Goal: Task Accomplishment & Management: Manage account settings

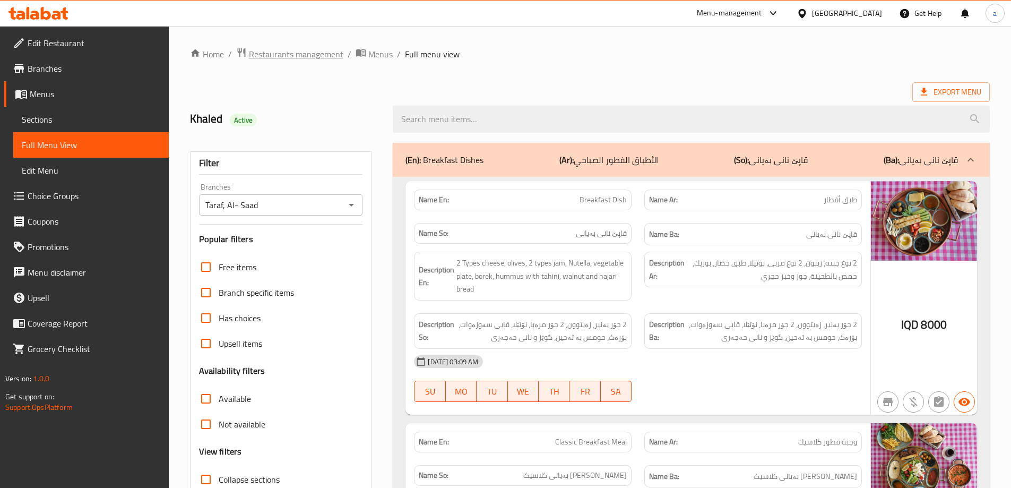
click at [279, 56] on span "Restaurants management" at bounding box center [296, 54] width 94 height 13
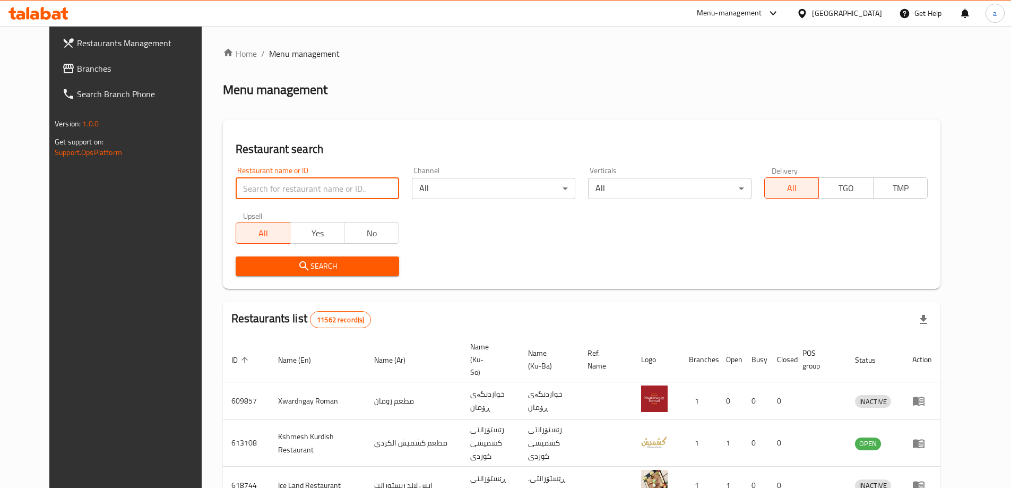
click at [319, 183] on input "search" at bounding box center [317, 188] width 163 height 21
click at [63, 71] on icon at bounding box center [68, 69] width 11 height 10
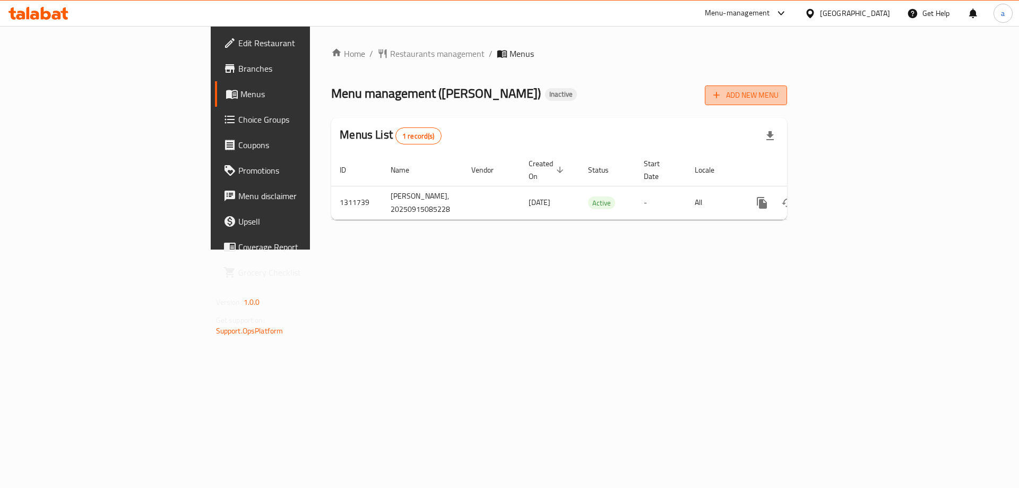
click at [778, 101] on span "Add New Menu" at bounding box center [745, 95] width 65 height 13
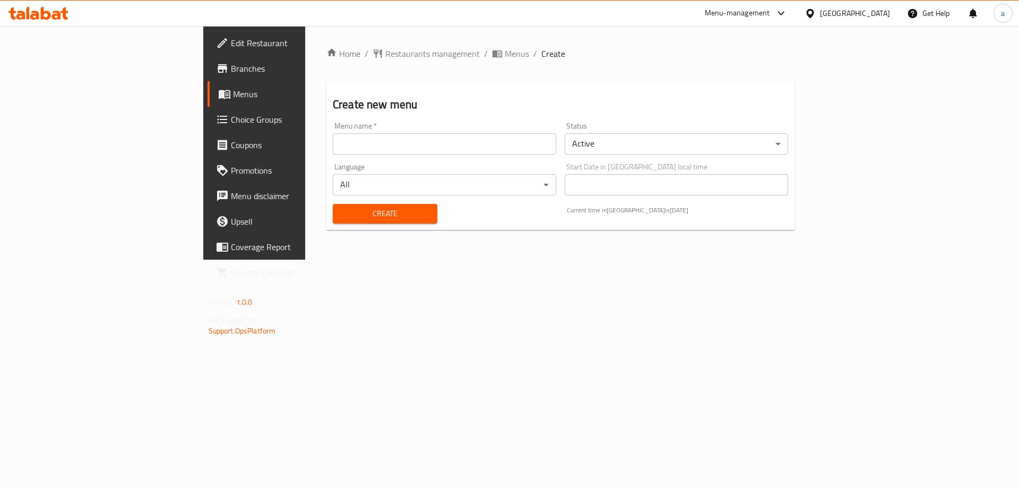
click at [333, 144] on input "text" at bounding box center [444, 143] width 223 height 21
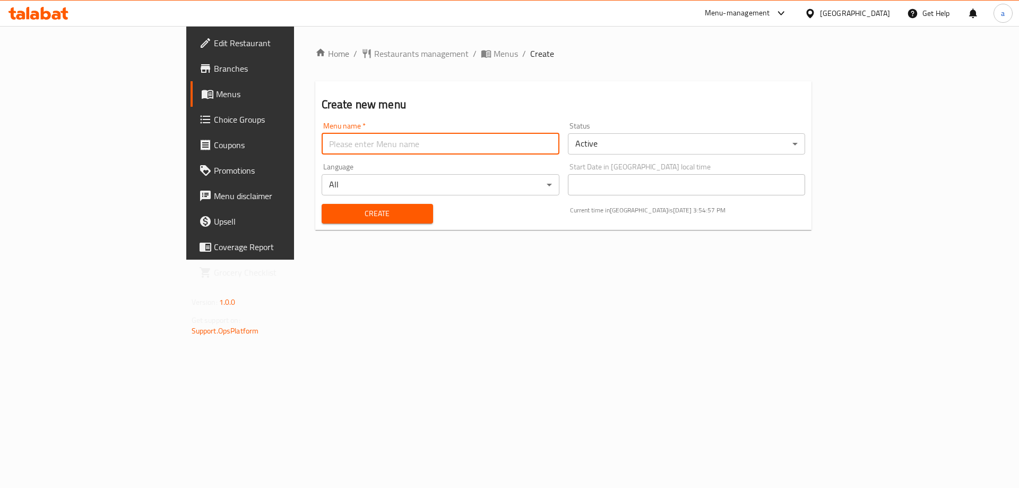
type input "new - menu"
click at [330, 212] on span "Create" at bounding box center [377, 213] width 94 height 13
click at [493, 58] on span "Menus" at bounding box center [505, 53] width 24 height 13
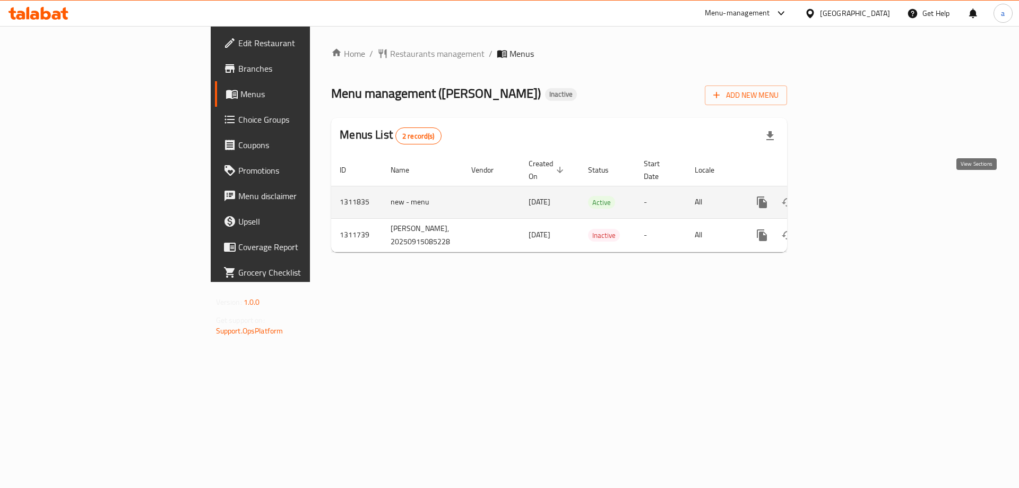
click at [845, 196] on icon "enhanced table" at bounding box center [838, 202] width 13 height 13
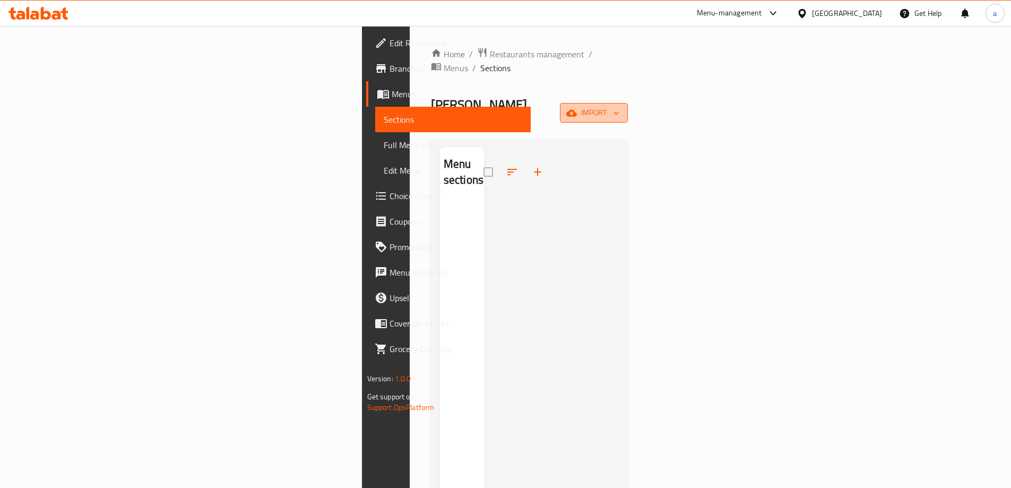
click at [628, 103] on button "import" at bounding box center [594, 113] width 68 height 20
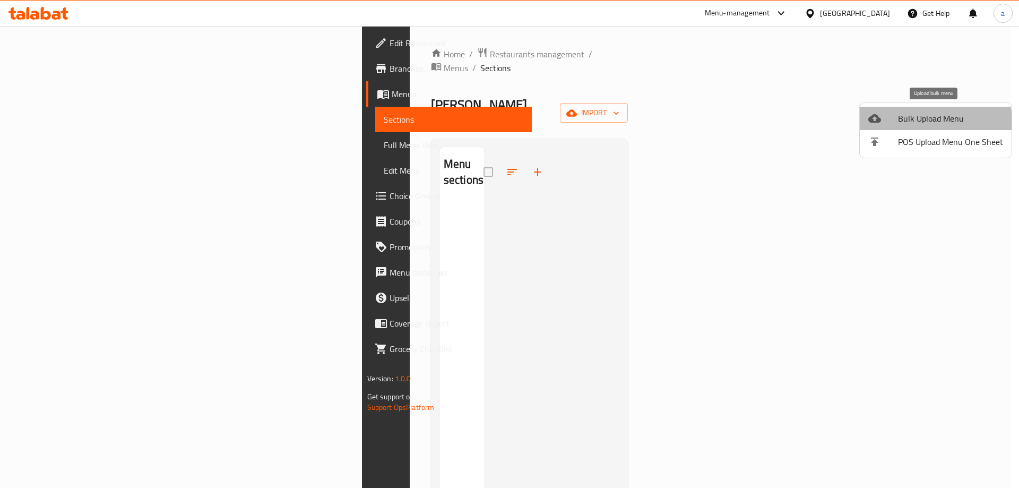
click at [893, 127] on li "Bulk Upload Menu" at bounding box center [936, 118] width 152 height 23
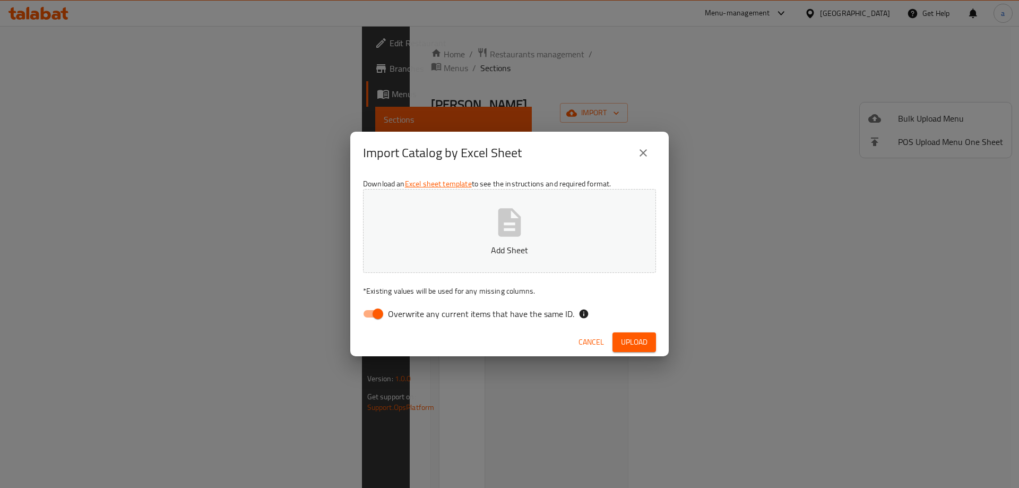
click at [379, 317] on input "Overwrite any current items that have the same ID." at bounding box center [378, 313] width 60 height 20
checkbox input "false"
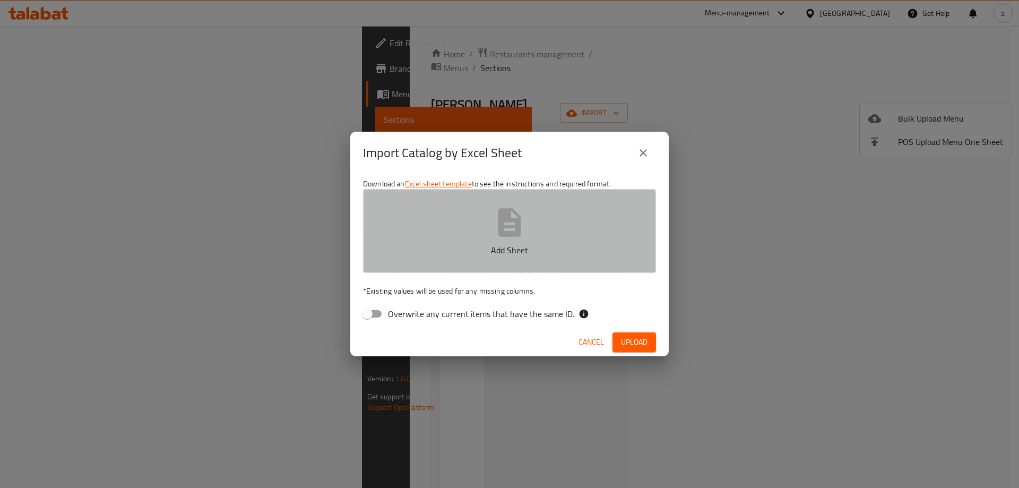
click at [446, 245] on p "Add Sheet" at bounding box center [509, 250] width 260 height 13
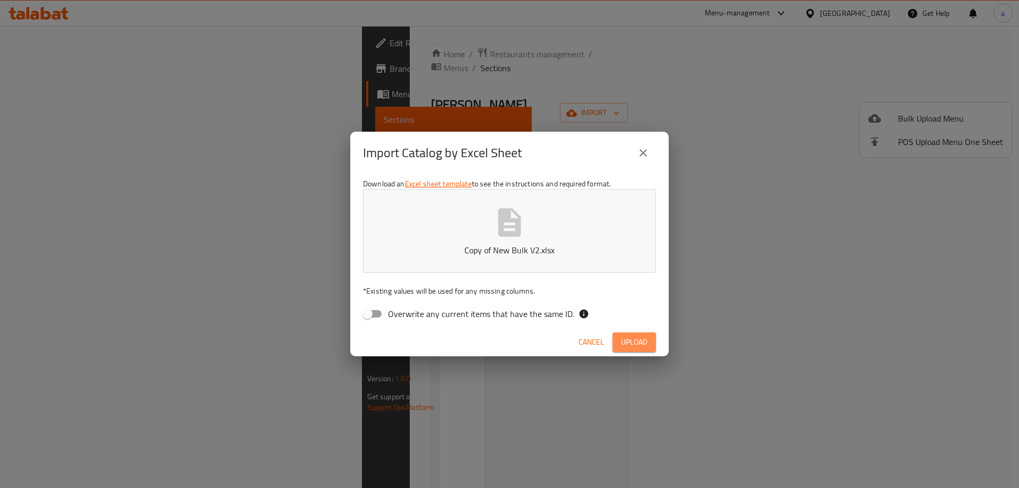
click at [637, 337] on span "Upload" at bounding box center [634, 341] width 27 height 13
click at [627, 339] on span "Upload" at bounding box center [634, 341] width 27 height 13
click at [644, 151] on icon "close" at bounding box center [643, 152] width 13 height 13
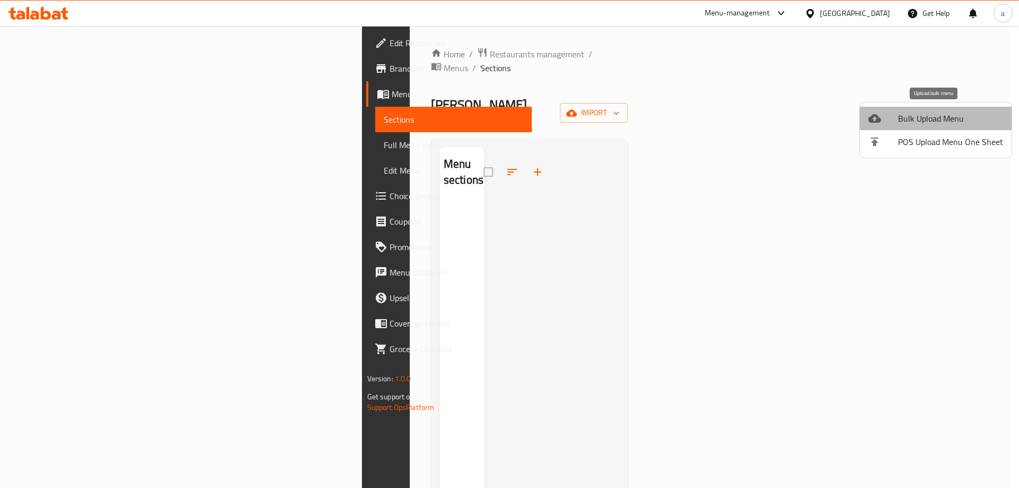
click at [947, 112] on span "Bulk Upload Menu" at bounding box center [950, 118] width 105 height 13
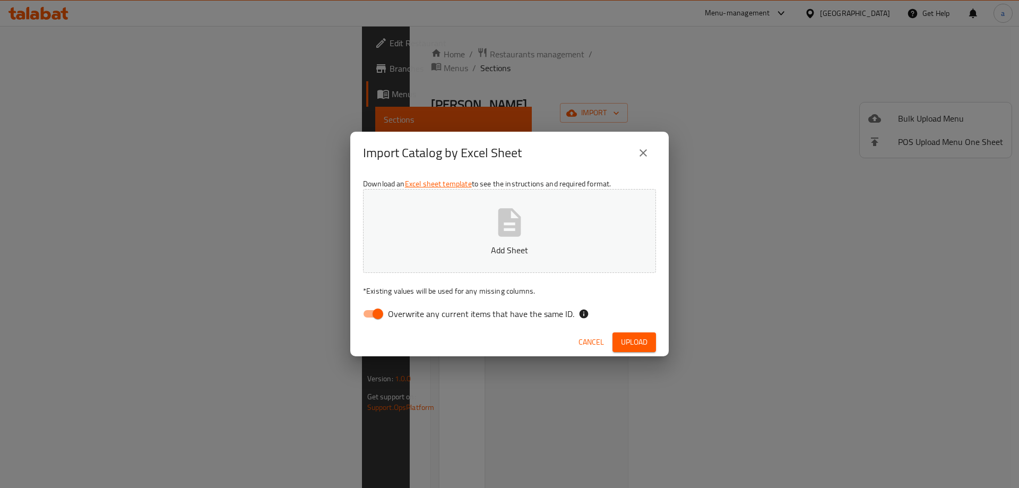
click at [384, 311] on input "Overwrite any current items that have the same ID." at bounding box center [378, 313] width 60 height 20
checkbox input "false"
click at [441, 254] on p "Add Sheet" at bounding box center [509, 250] width 260 height 13
click at [637, 340] on span "Upload" at bounding box center [634, 341] width 27 height 13
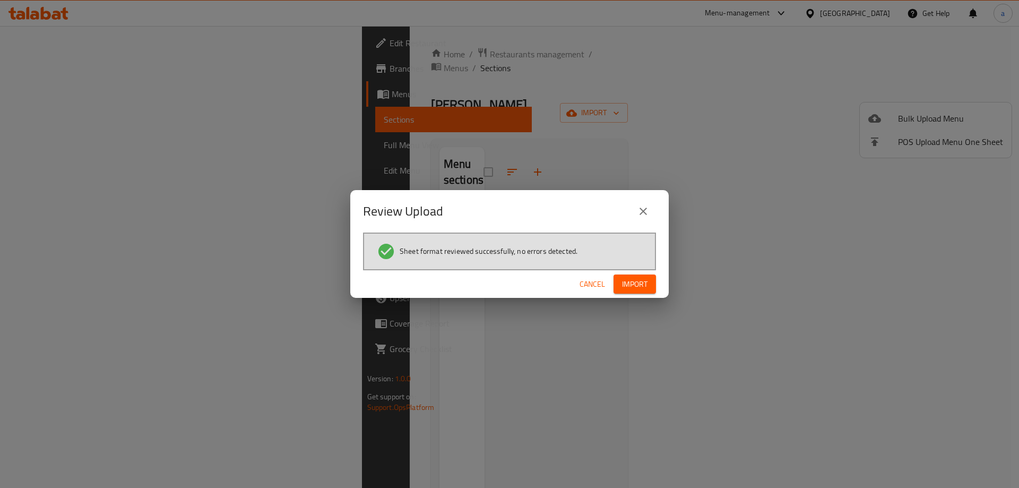
click at [653, 278] on button "Import" at bounding box center [634, 284] width 42 height 20
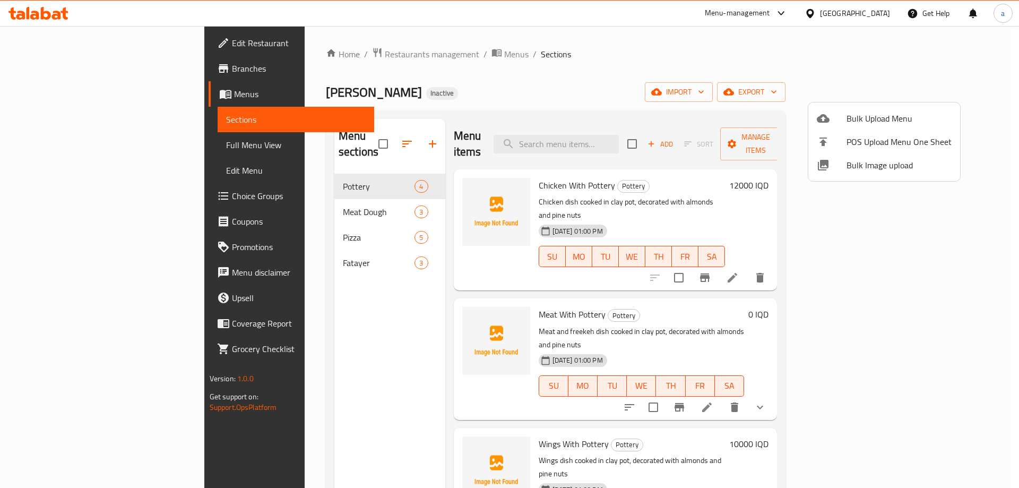
click at [326, 248] on div at bounding box center [509, 244] width 1019 height 488
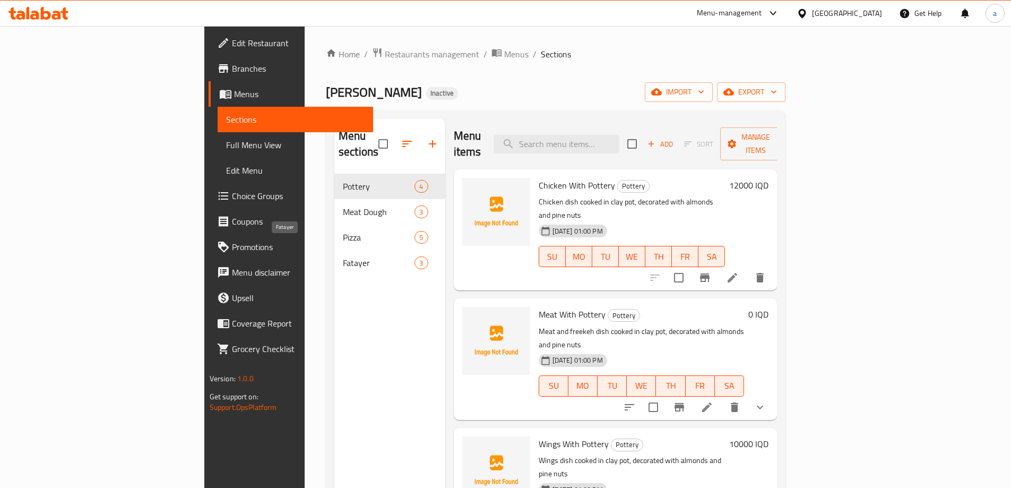
click at [343, 256] on span "Fatayer" at bounding box center [379, 262] width 72 height 13
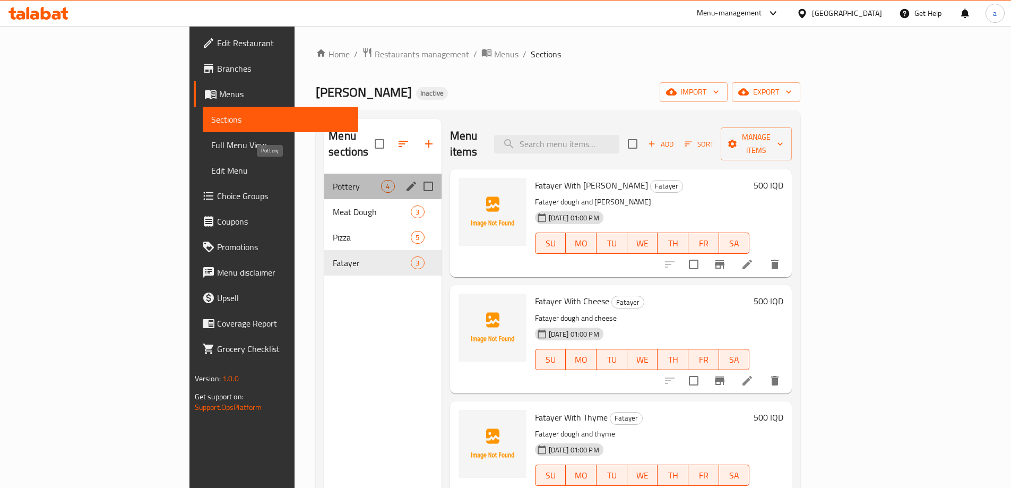
click at [333, 180] on span "Pottery" at bounding box center [357, 186] width 48 height 13
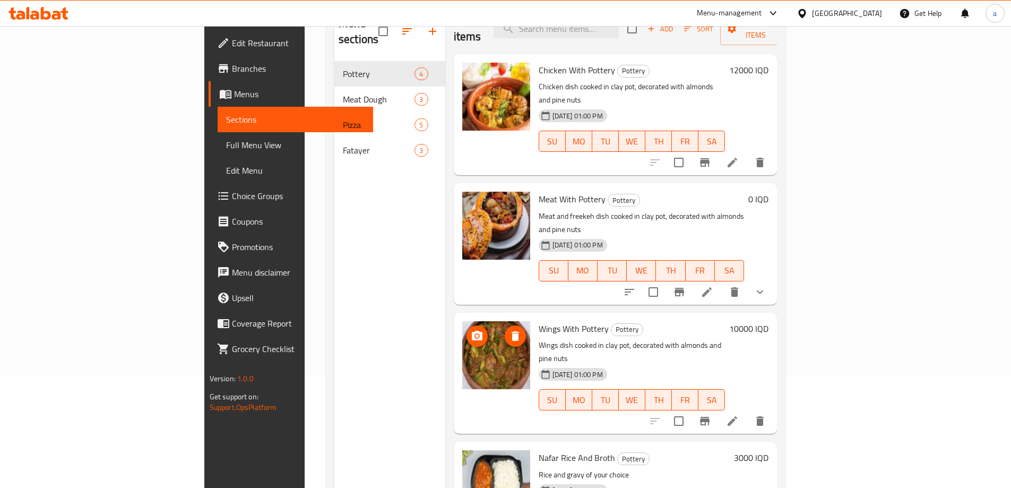
scroll to position [149, 0]
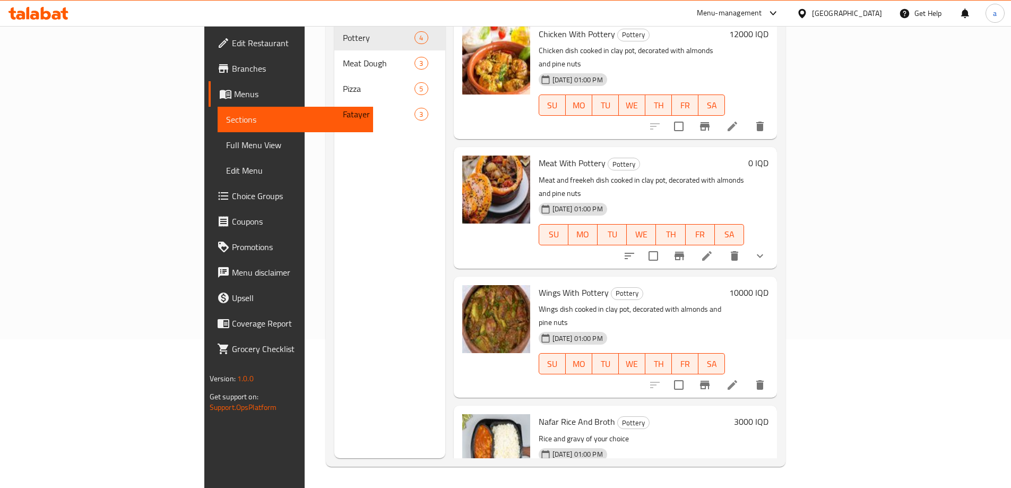
click at [387, 167] on div "Menu sections Pottery 4 Meat Dough 3 Pizza 5 Fatayer 3" at bounding box center [389, 214] width 111 height 488
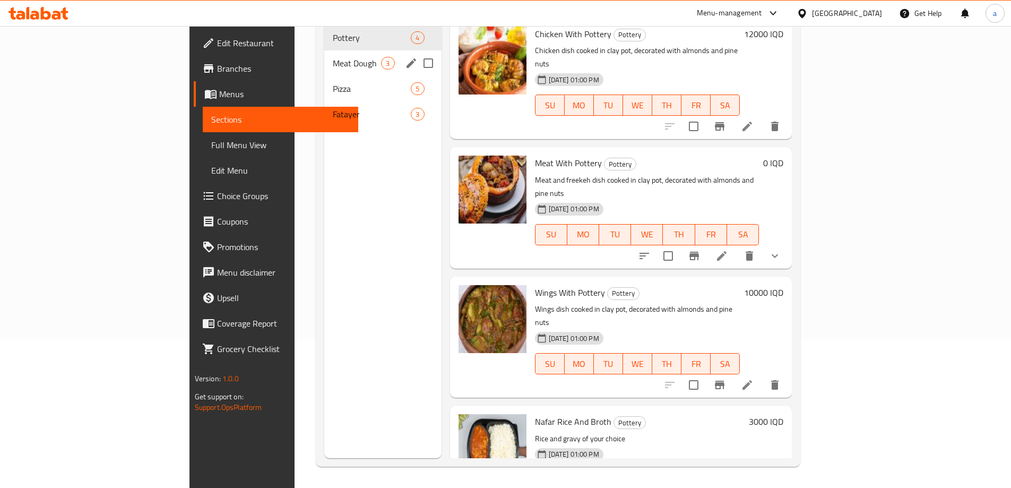
click at [333, 57] on span "Meat Dough" at bounding box center [357, 63] width 48 height 13
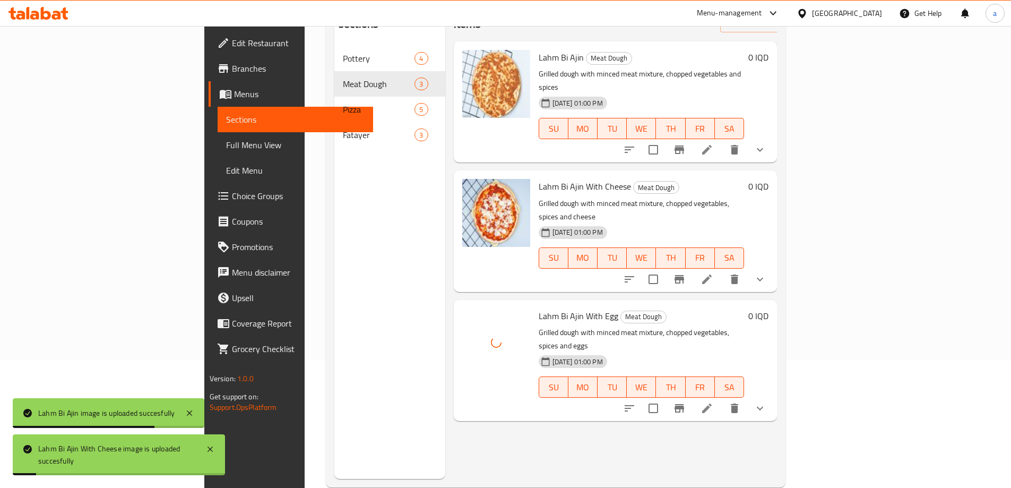
scroll to position [149, 0]
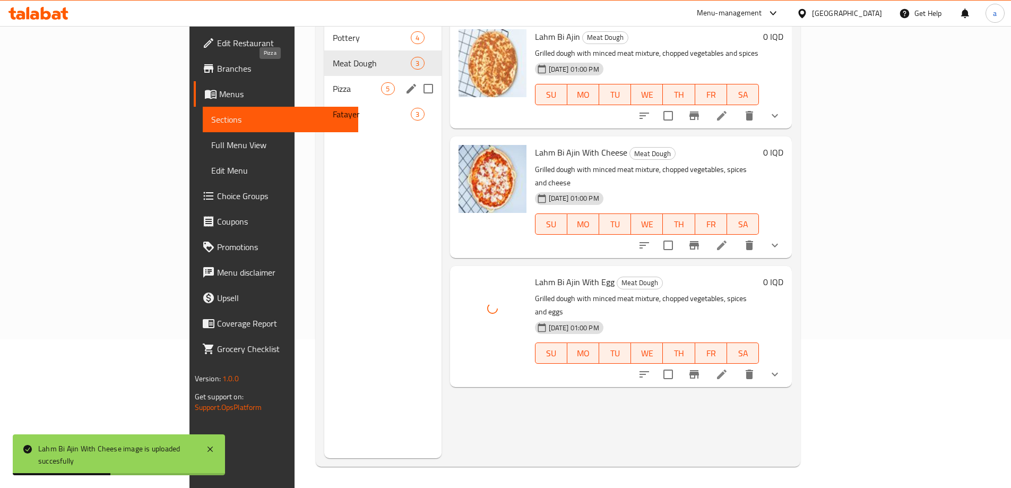
click at [333, 82] on span "Pizza" at bounding box center [357, 88] width 48 height 13
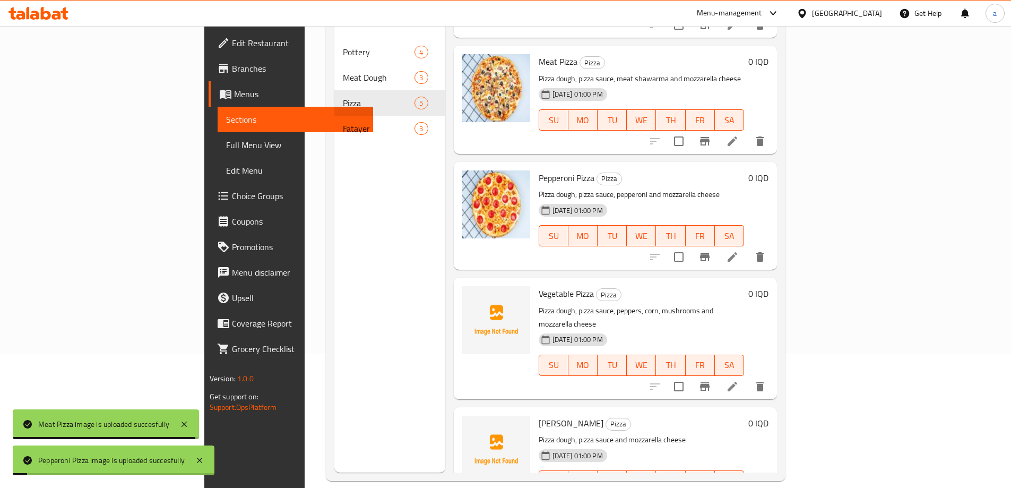
scroll to position [149, 0]
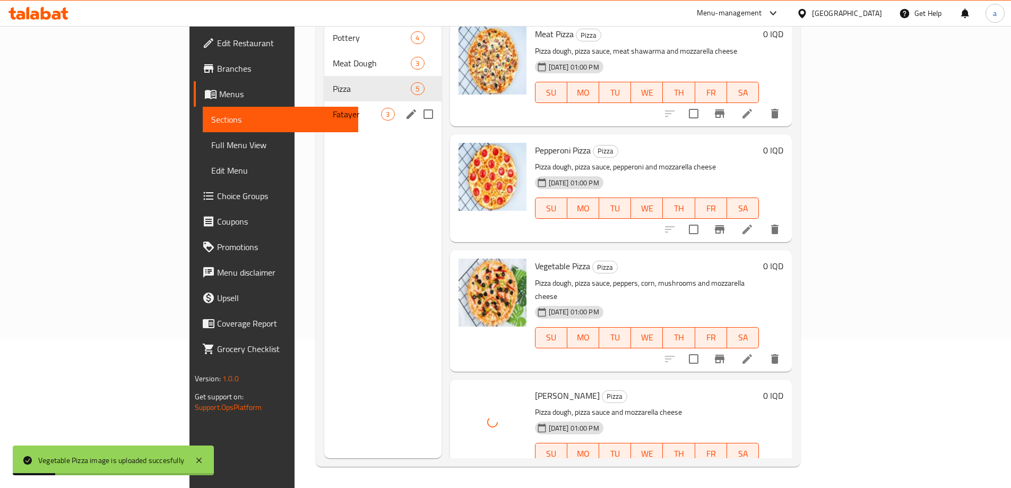
click at [333, 108] on span "Fatayer" at bounding box center [357, 114] width 48 height 13
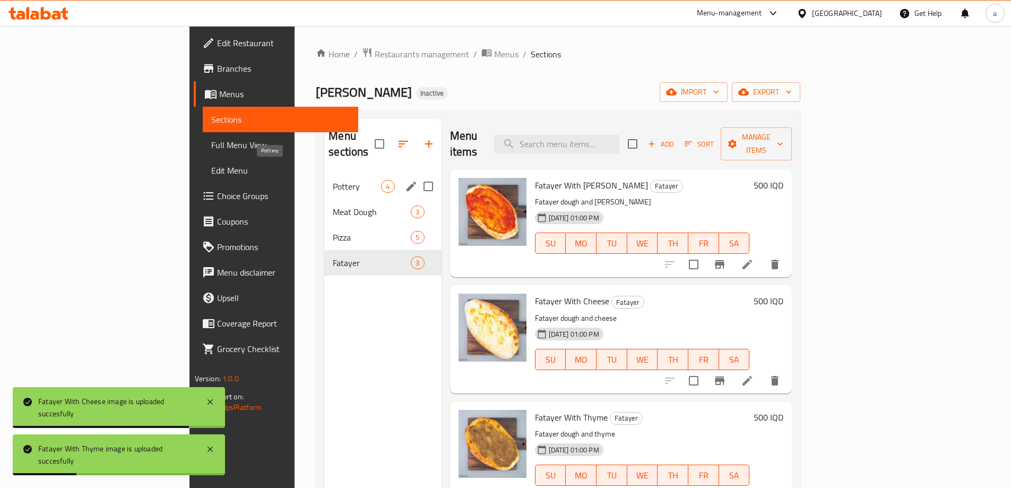
click at [333, 180] on span "Pottery" at bounding box center [357, 186] width 48 height 13
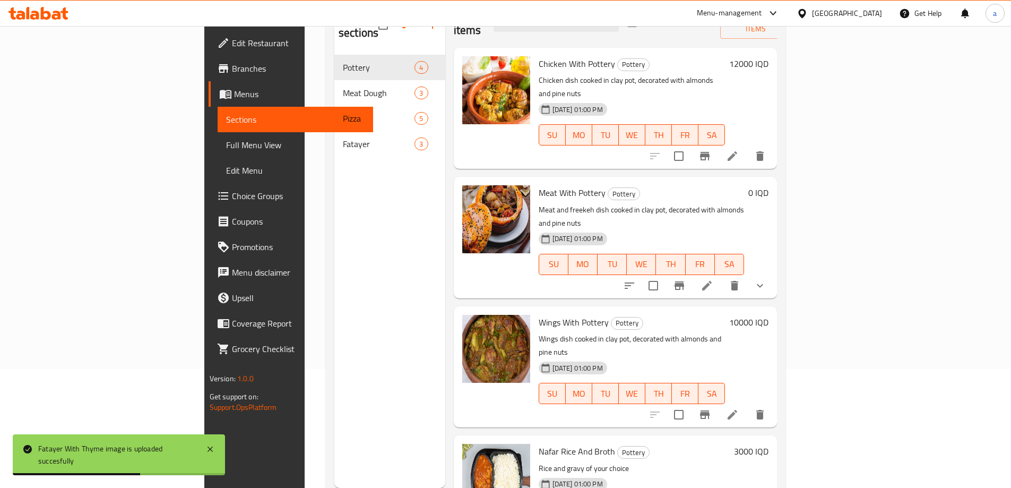
scroll to position [149, 0]
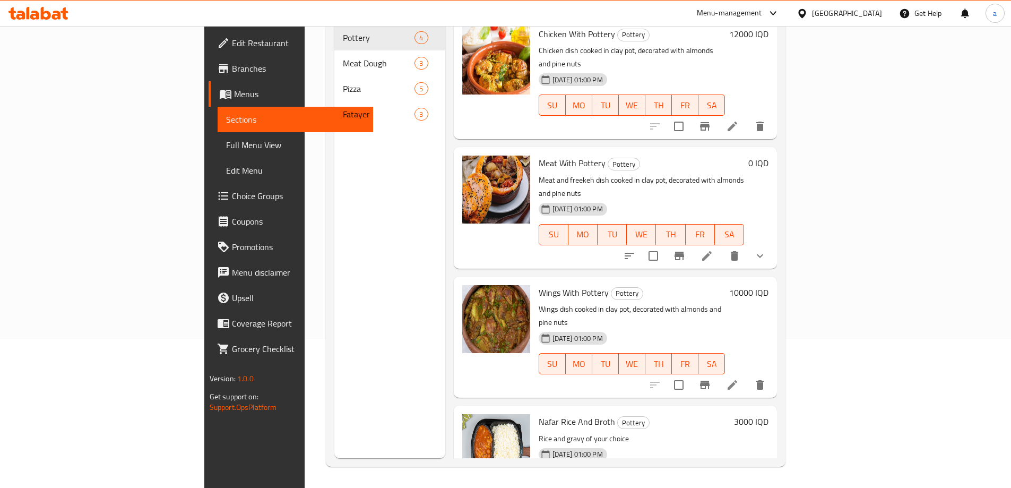
click at [232, 42] on span "Edit Restaurant" at bounding box center [298, 43] width 133 height 13
